Goal: Navigation & Orientation: Understand site structure

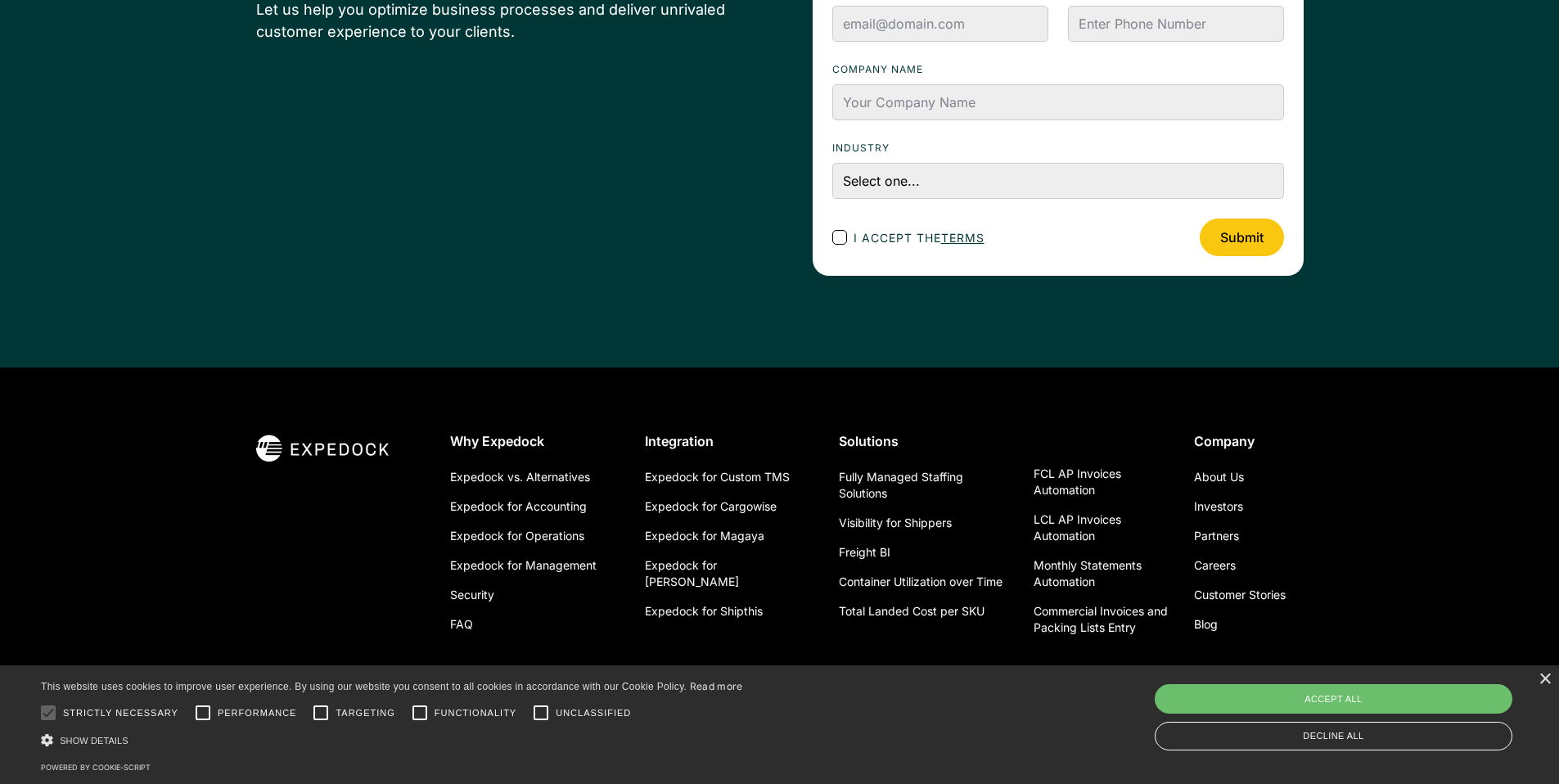
scroll to position [5811, 0]
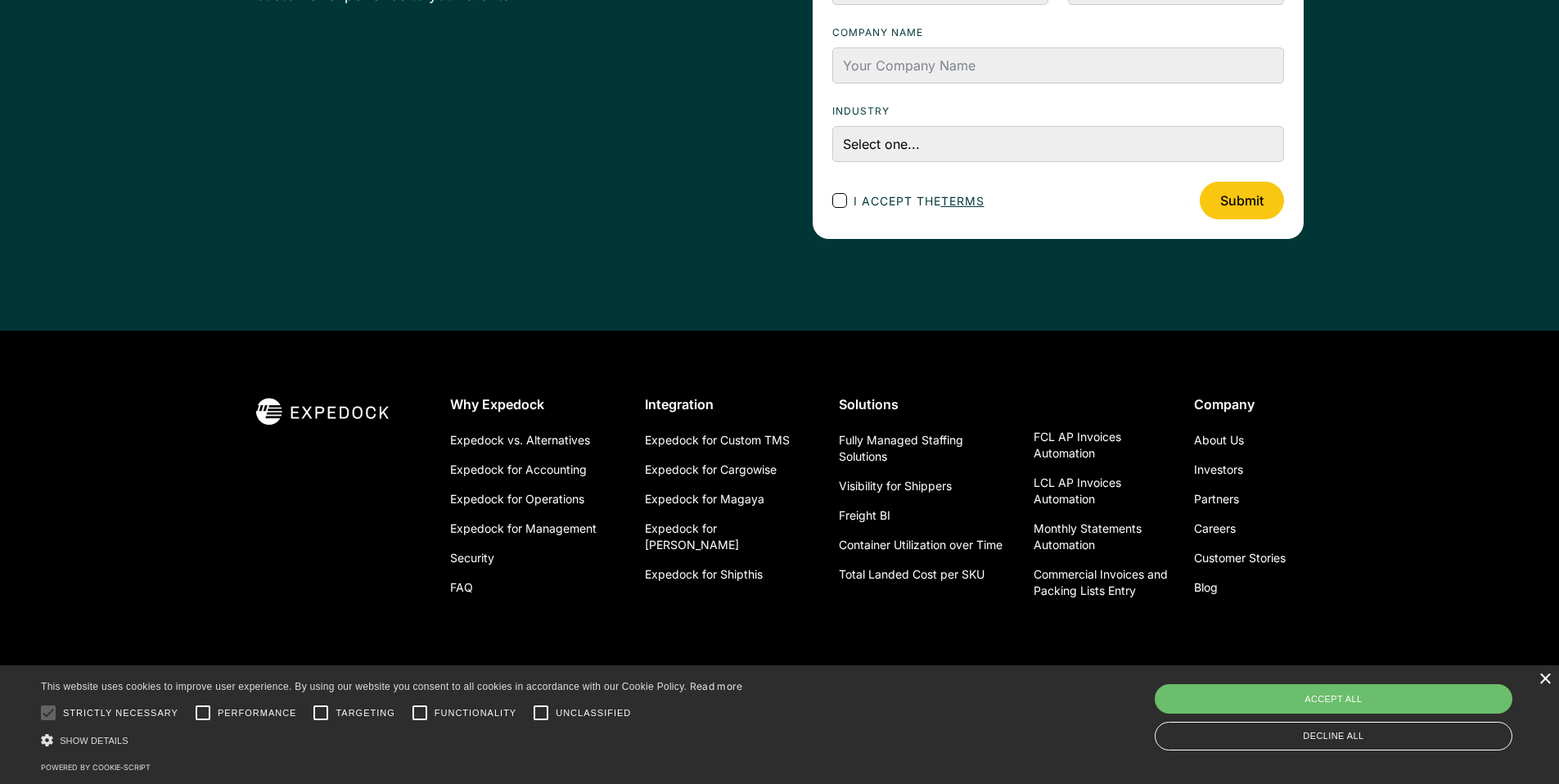
click at [1547, 680] on div "×" at bounding box center [1545, 679] width 12 height 12
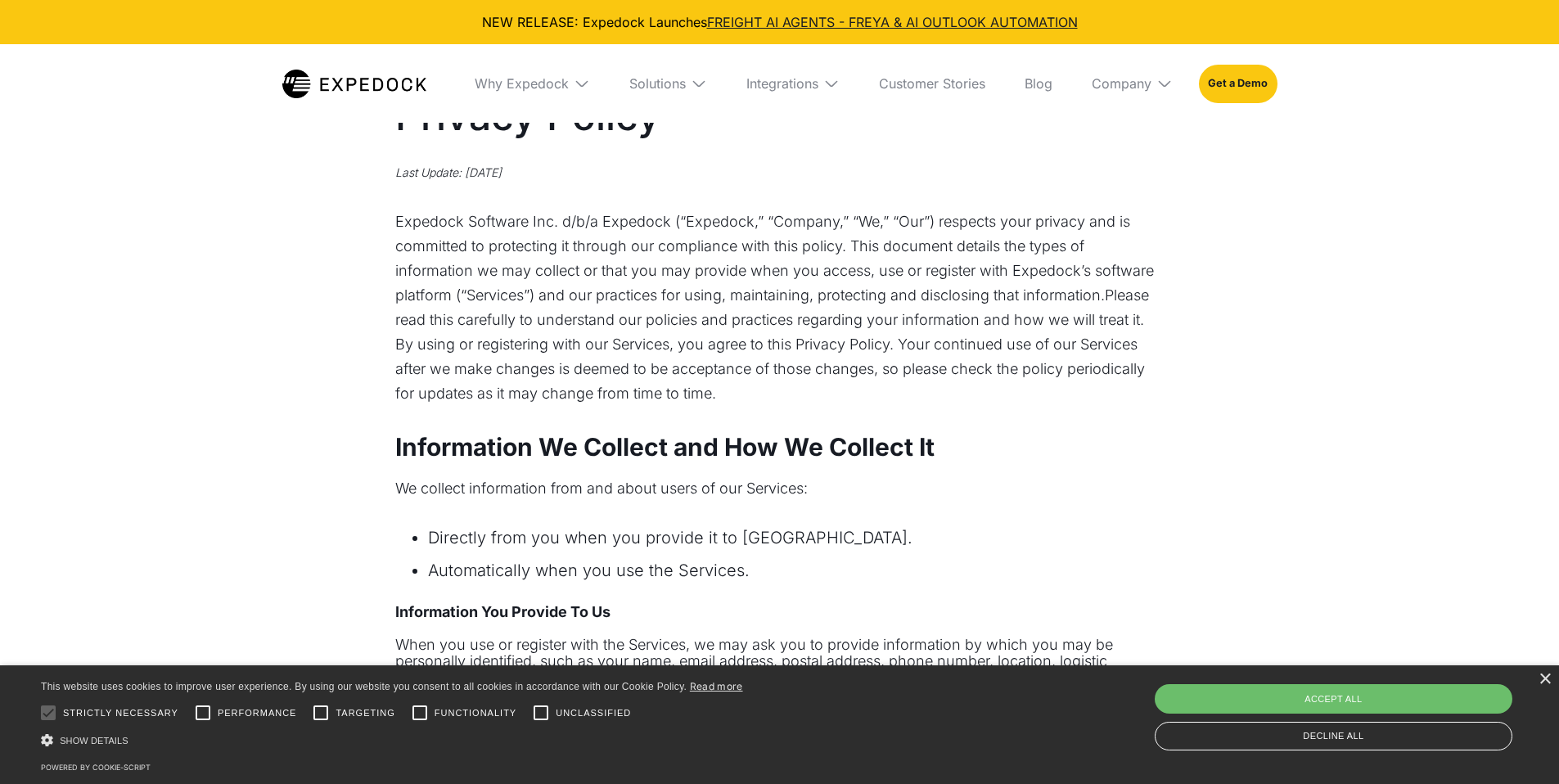
select select
click at [1540, 681] on div "×" at bounding box center [1545, 679] width 12 height 12
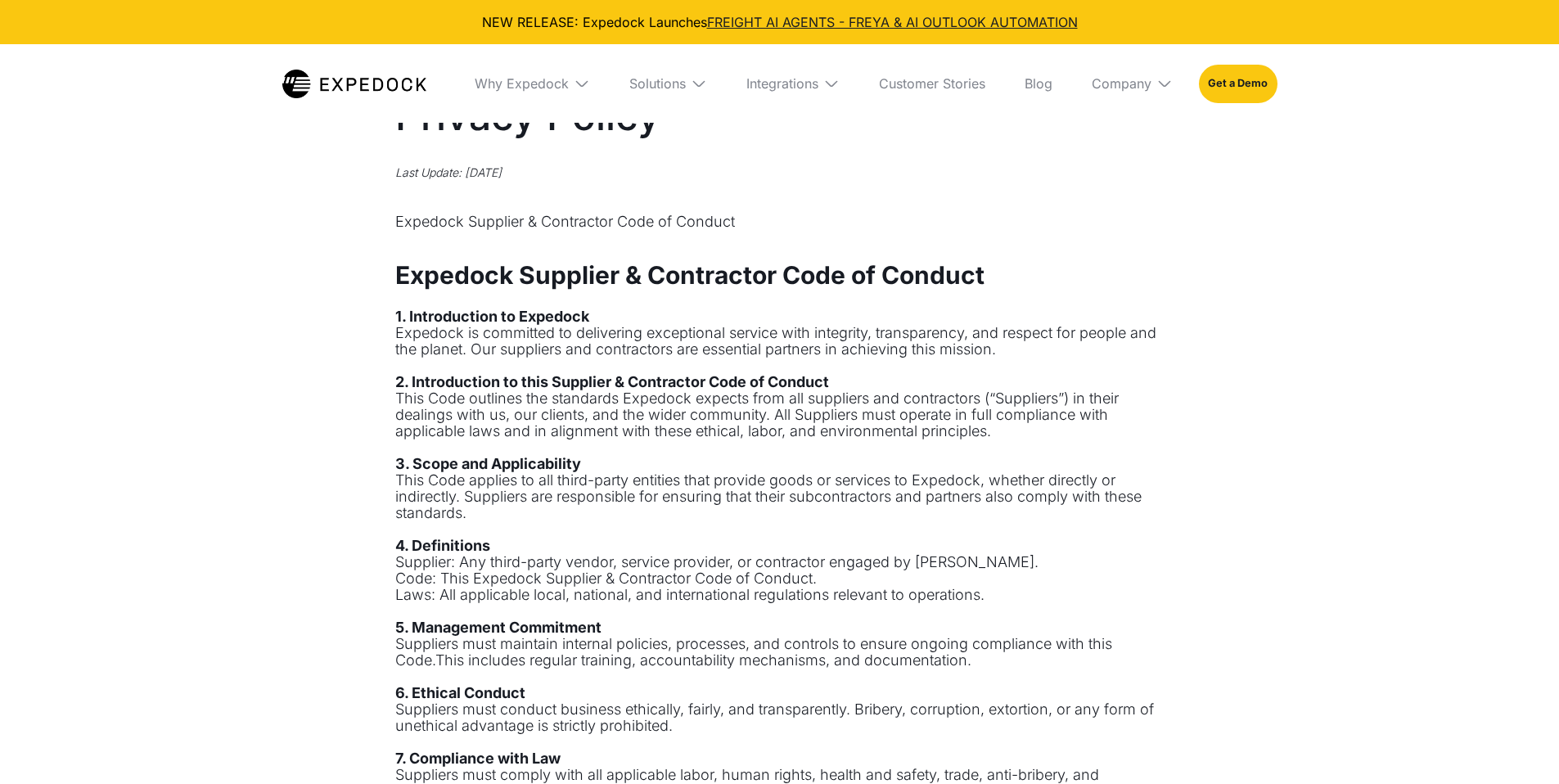
select select
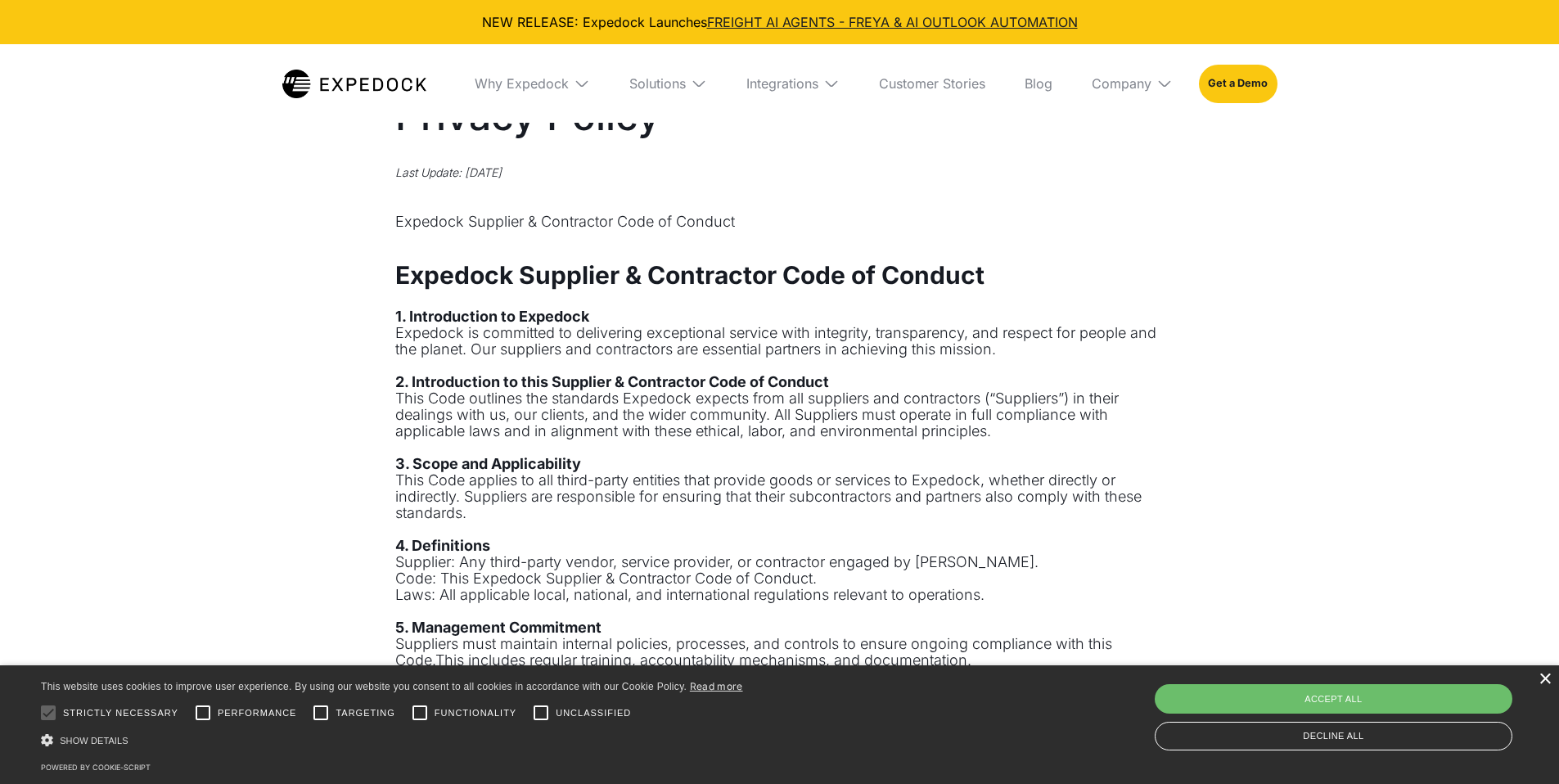
click at [1546, 682] on div "×" at bounding box center [1545, 679] width 12 height 12
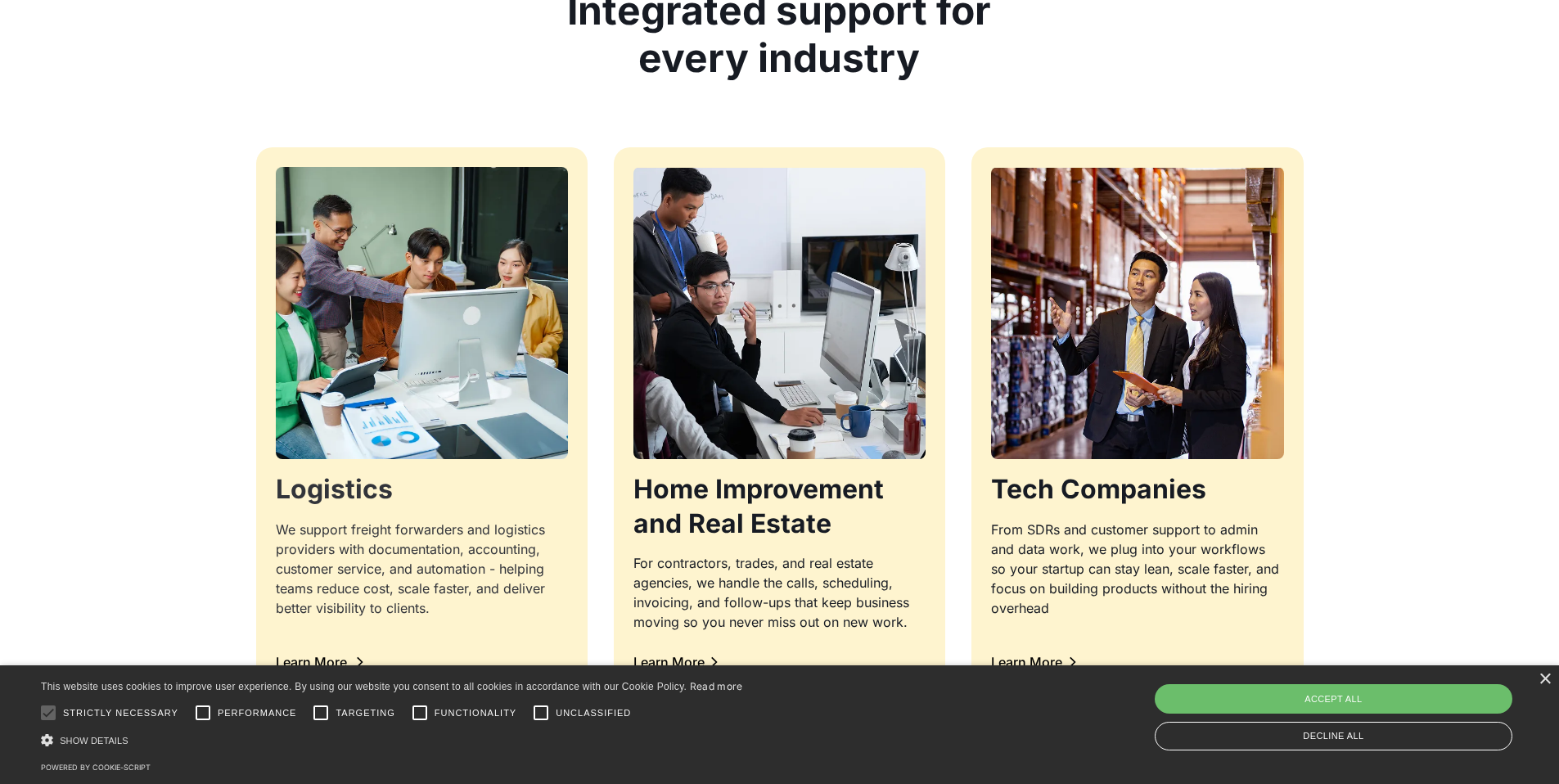
scroll to position [1607, 0]
